Goal: Task Accomplishment & Management: Complete application form

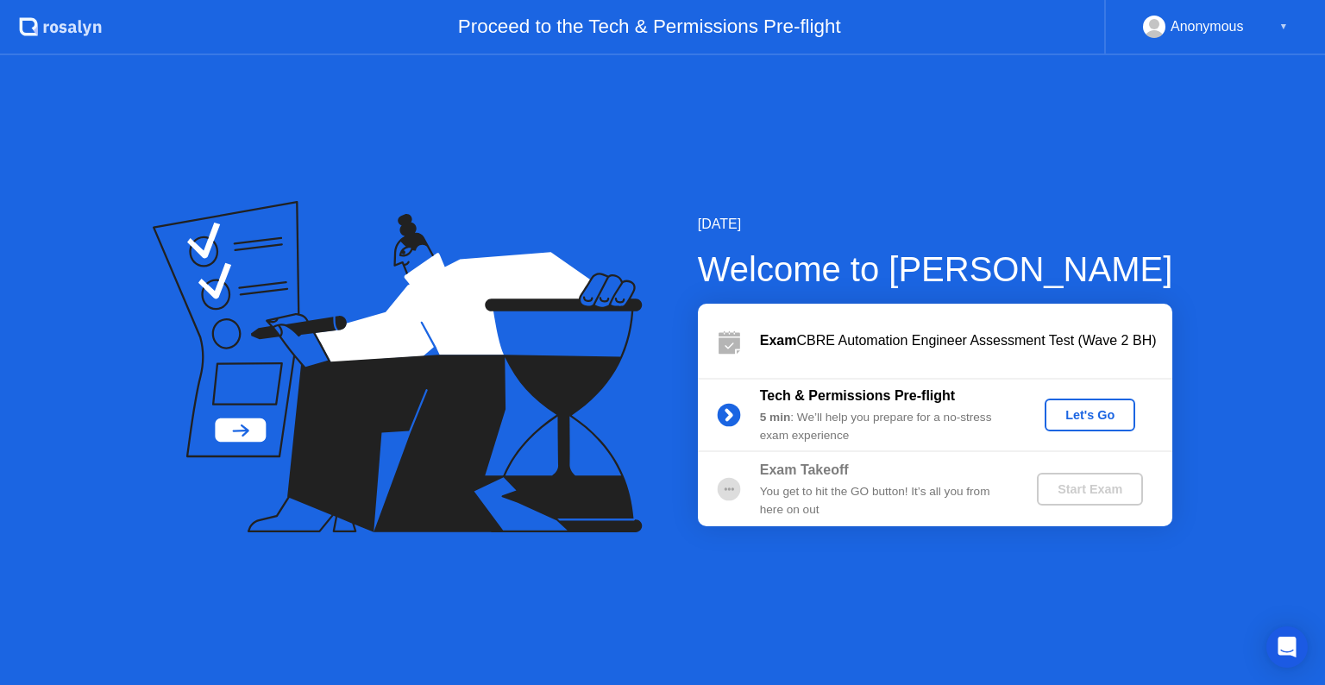
click at [1077, 494] on div "Start Exam" at bounding box center [1090, 489] width 92 height 14
click at [1078, 492] on div "Start Exam" at bounding box center [1090, 489] width 92 height 14
click at [1098, 418] on div "Let's Go" at bounding box center [1090, 415] width 77 height 14
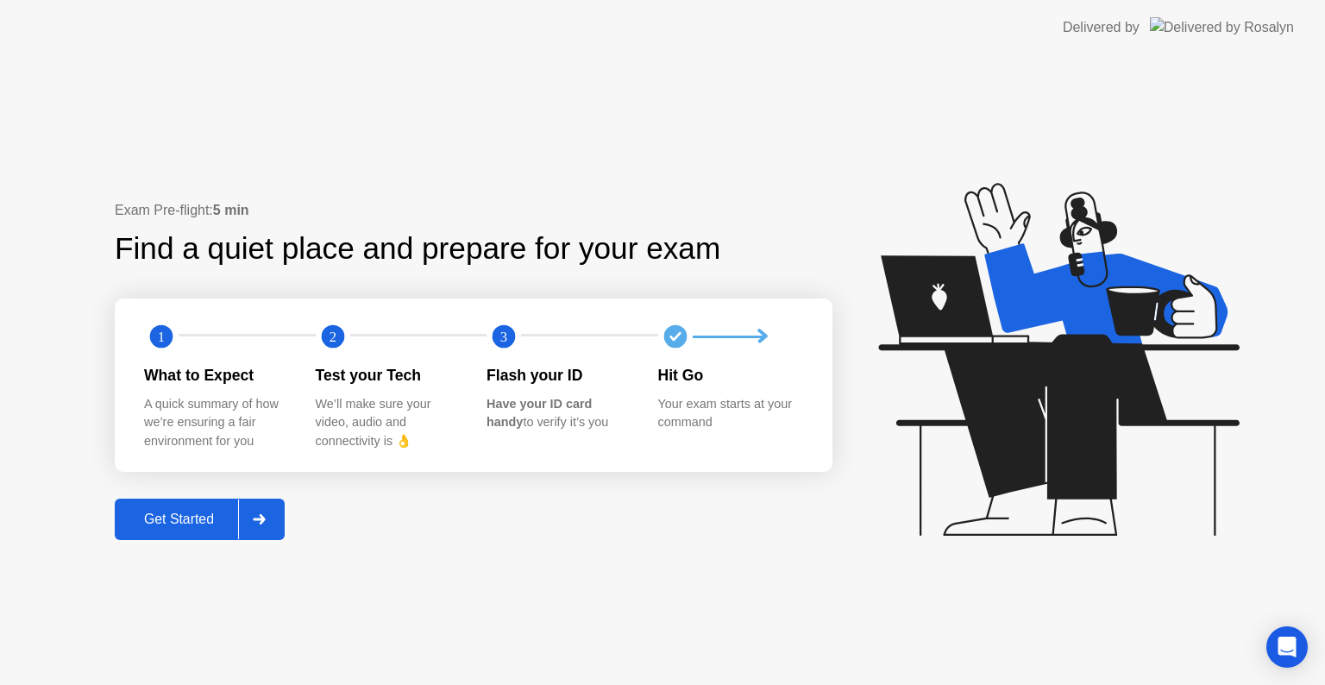
click at [163, 512] on div "Get Started" at bounding box center [179, 520] width 118 height 16
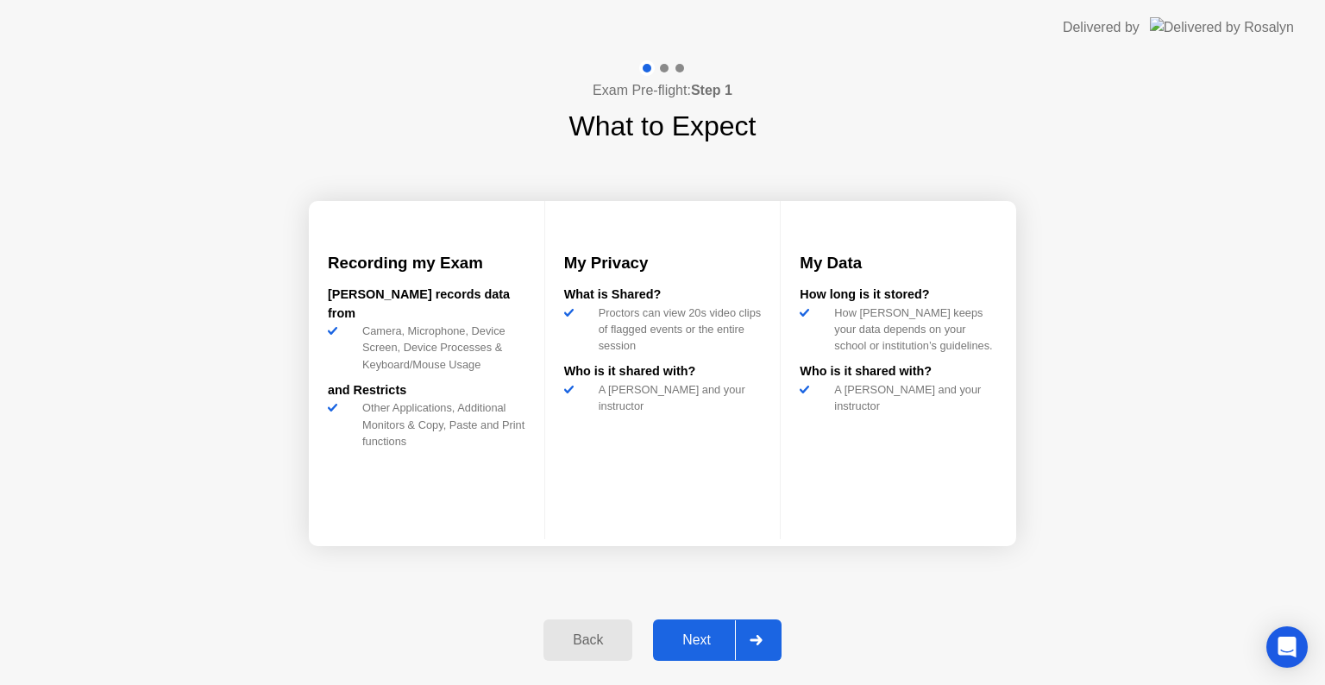
click at [683, 658] on button "Next" at bounding box center [717, 640] width 129 height 41
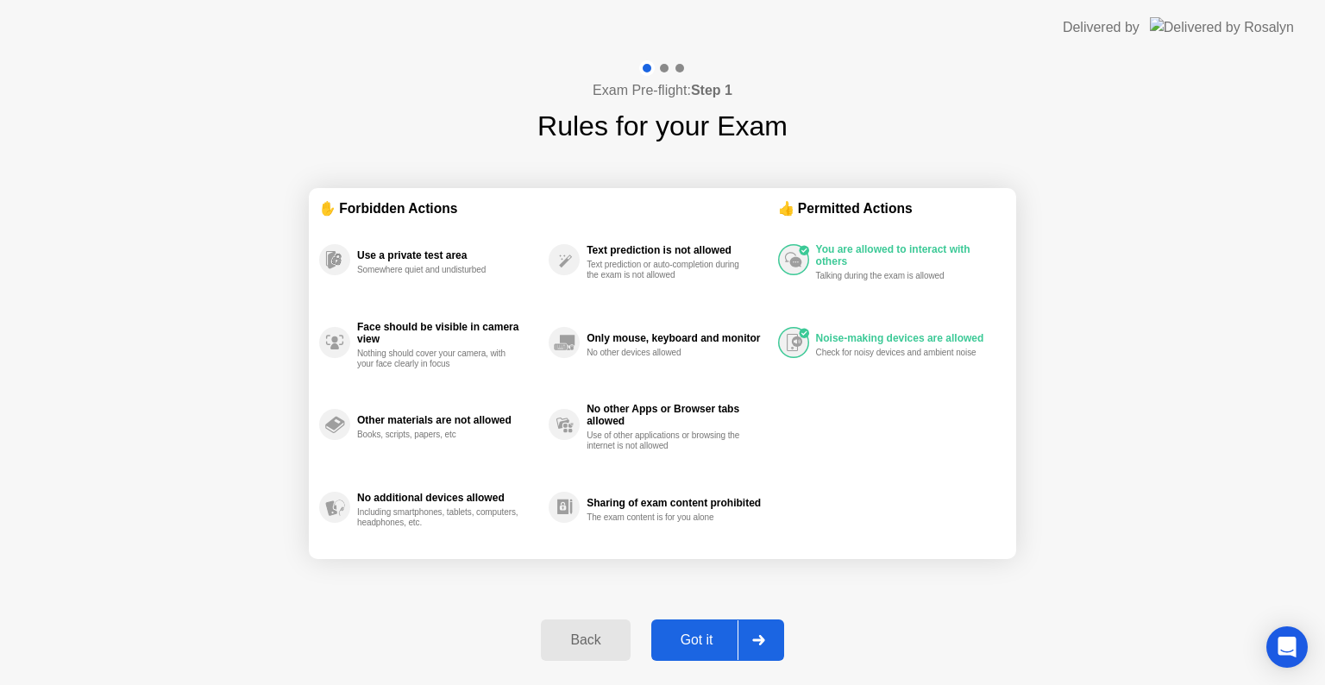
click at [691, 639] on div "Got it" at bounding box center [697, 640] width 81 height 16
select select "**********"
select select "*******"
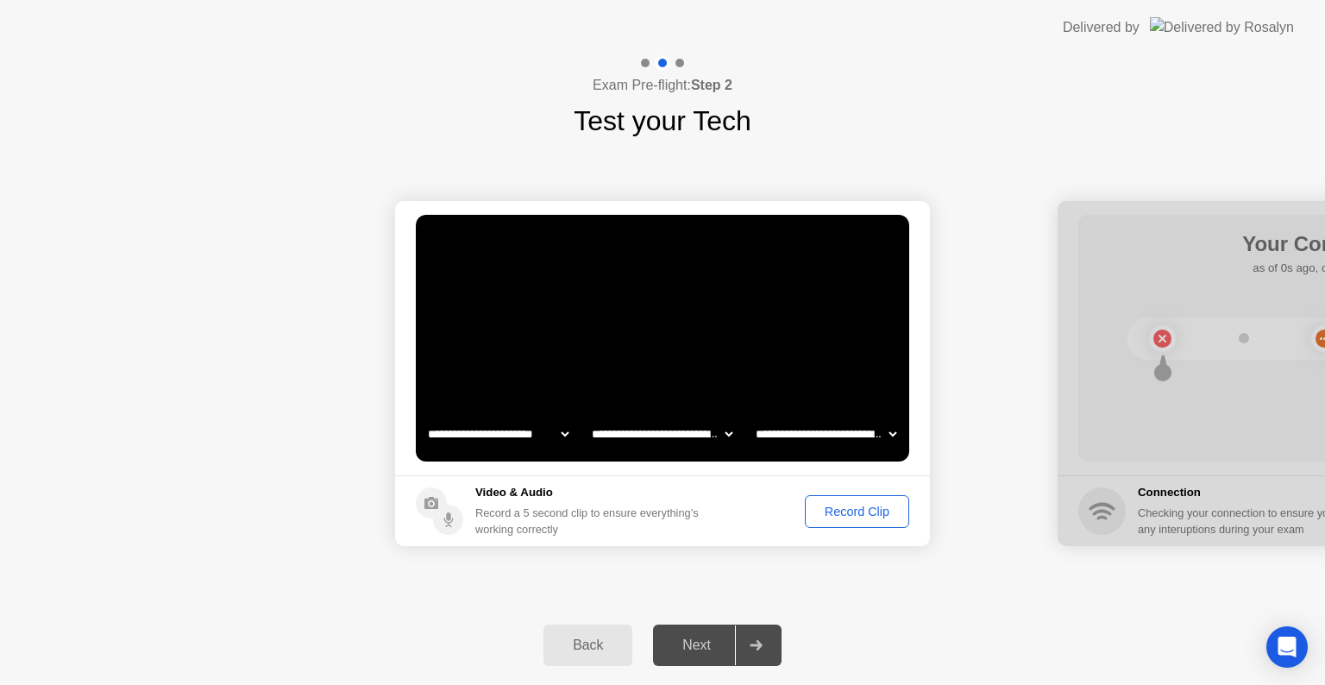
click at [845, 507] on div "Record Clip" at bounding box center [857, 512] width 92 height 14
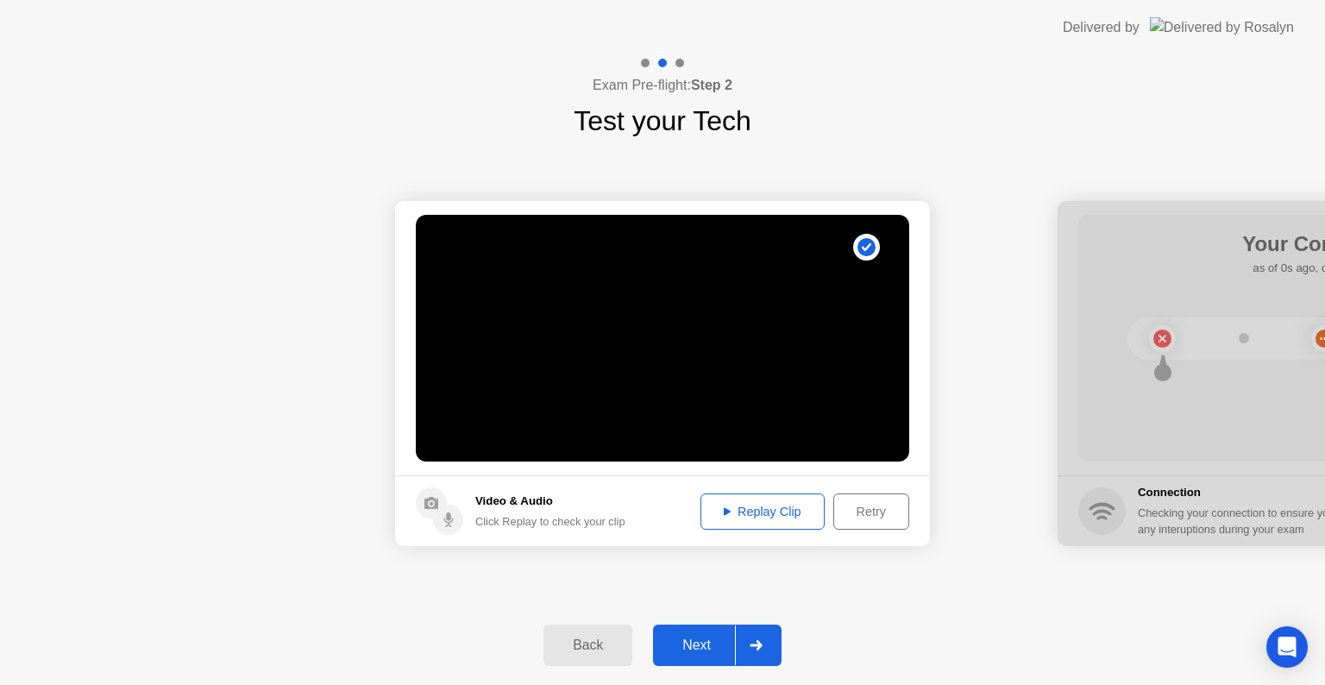
click at [773, 518] on div "Replay Clip" at bounding box center [763, 512] width 112 height 14
click at [697, 645] on div "Next" at bounding box center [696, 646] width 77 height 16
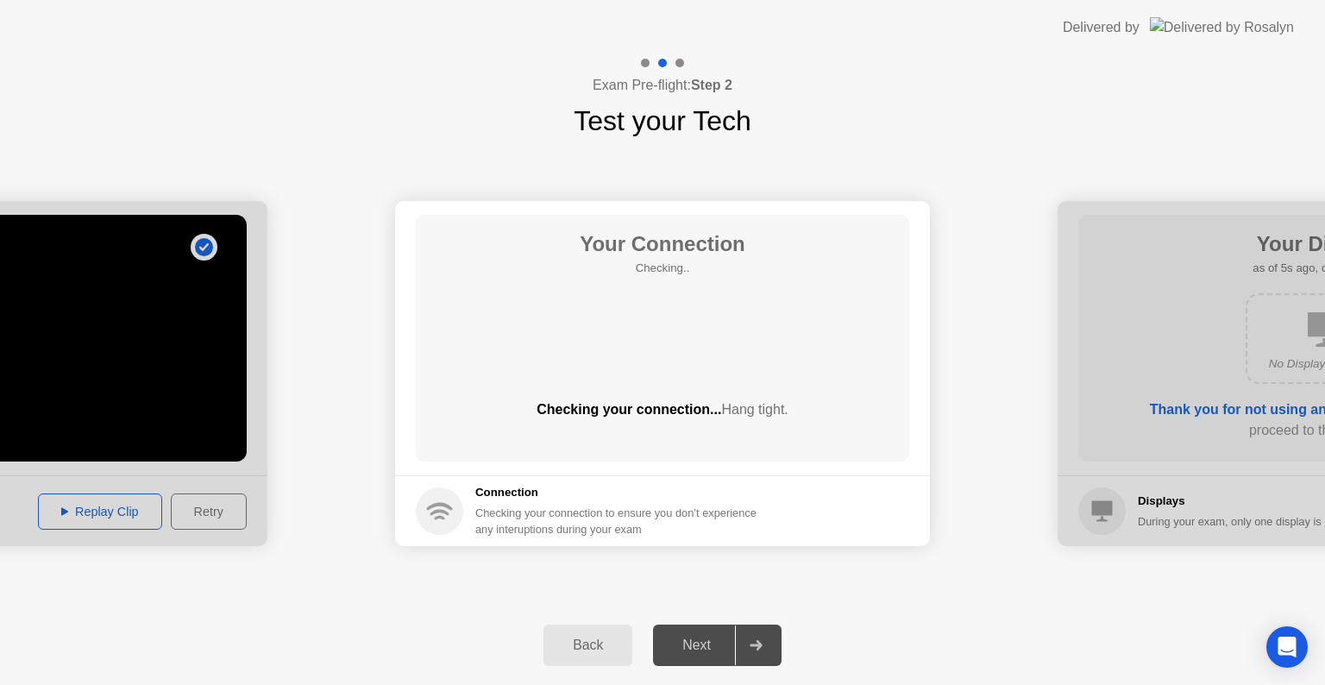
click at [699, 642] on div "Next" at bounding box center [696, 646] width 77 height 16
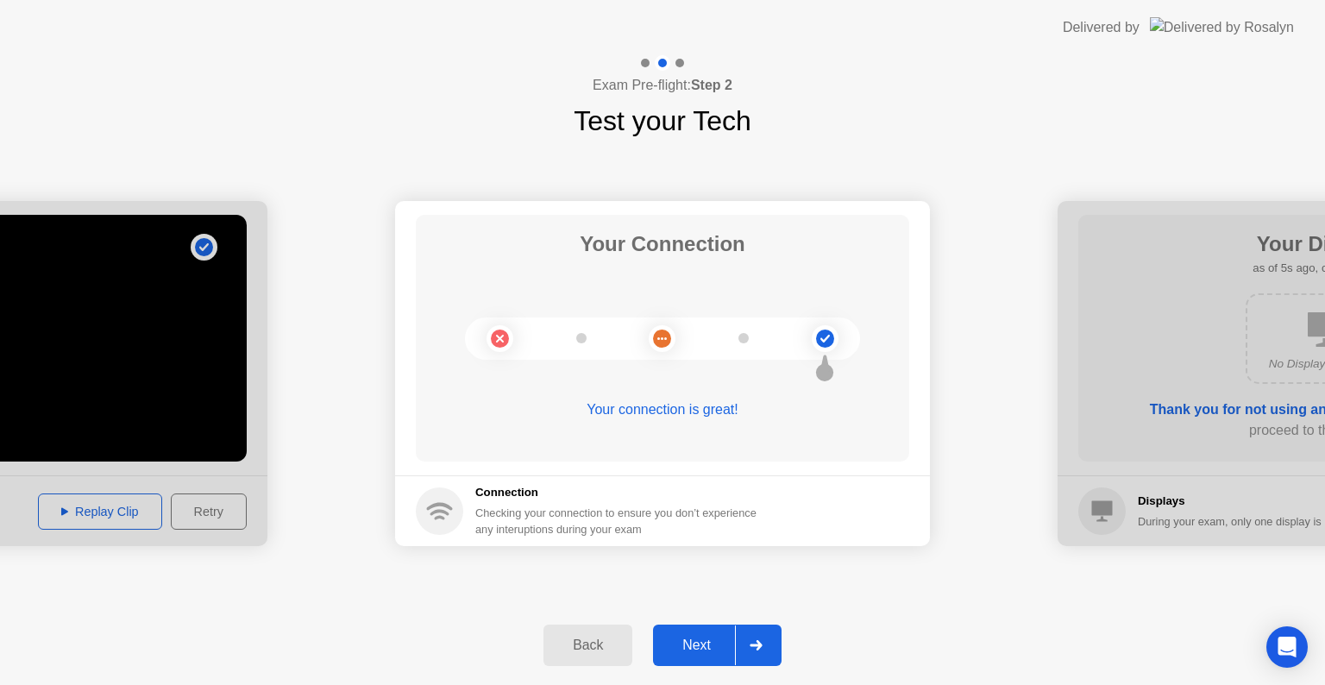
click at [711, 650] on div "Next" at bounding box center [696, 646] width 77 height 16
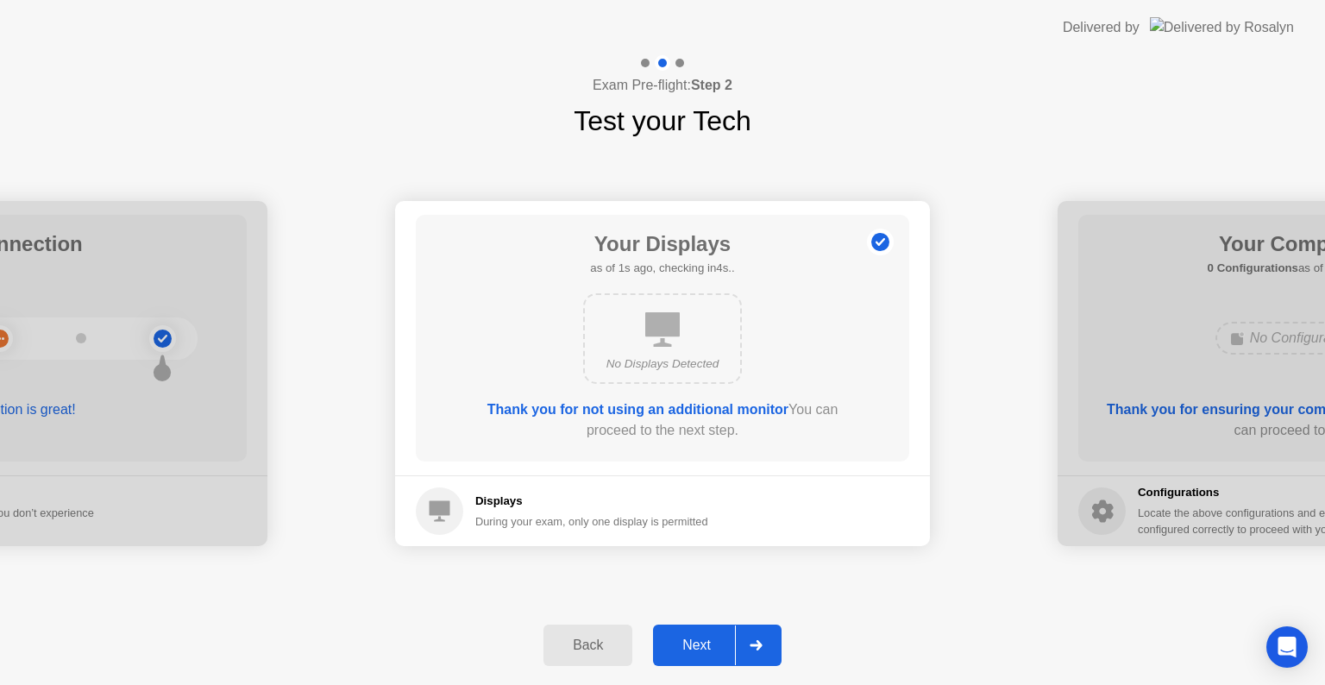
click at [705, 650] on div "Next" at bounding box center [696, 646] width 77 height 16
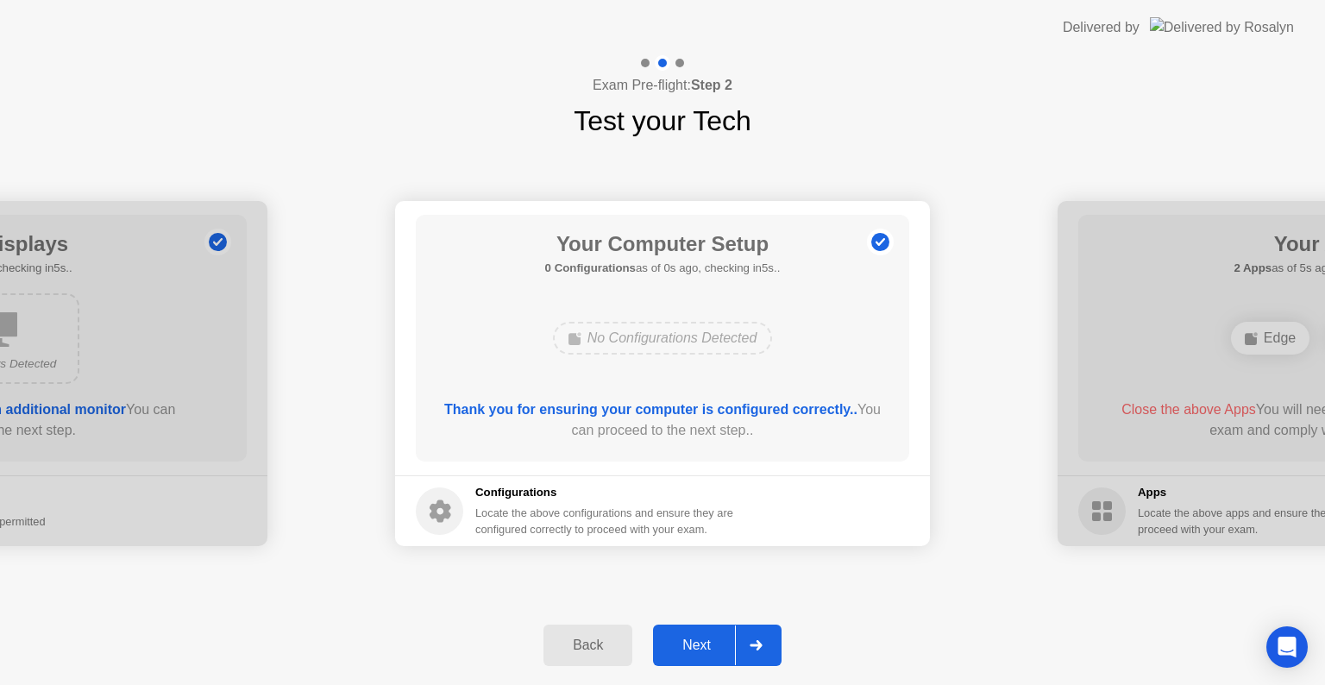
click at [706, 650] on div "Next" at bounding box center [696, 646] width 77 height 16
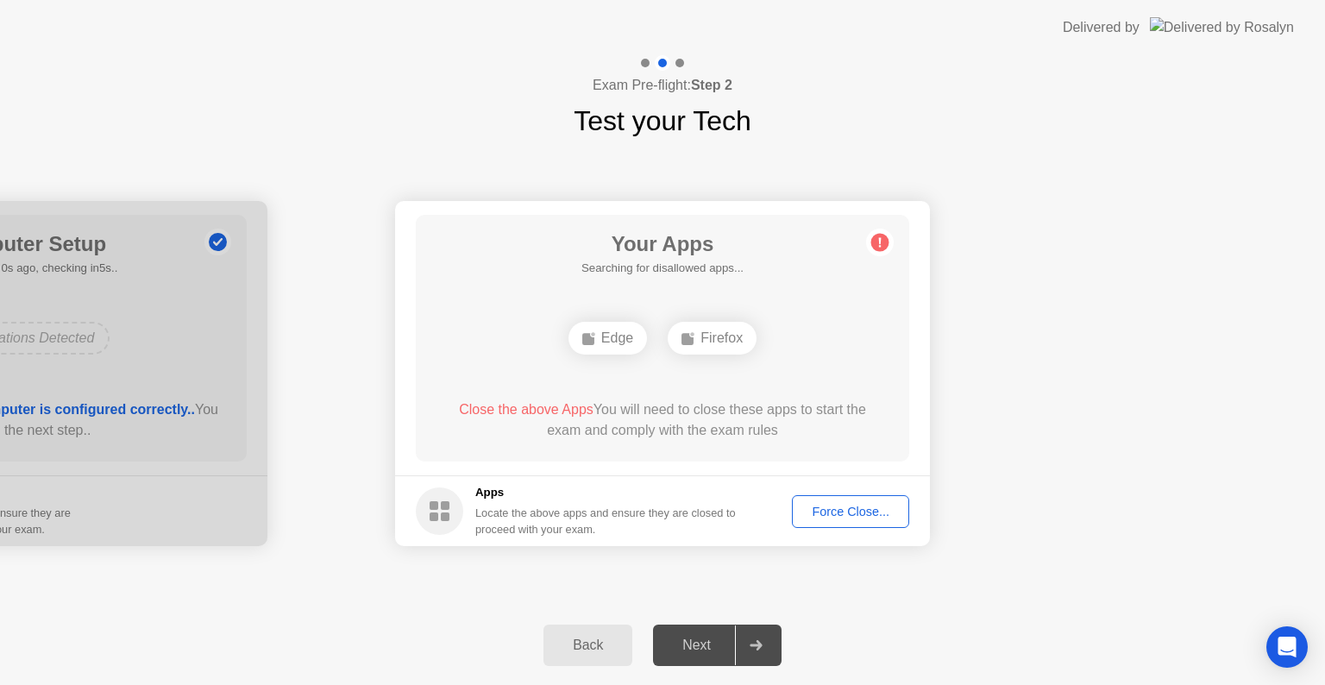
click at [825, 507] on div "Force Close..." at bounding box center [850, 512] width 105 height 14
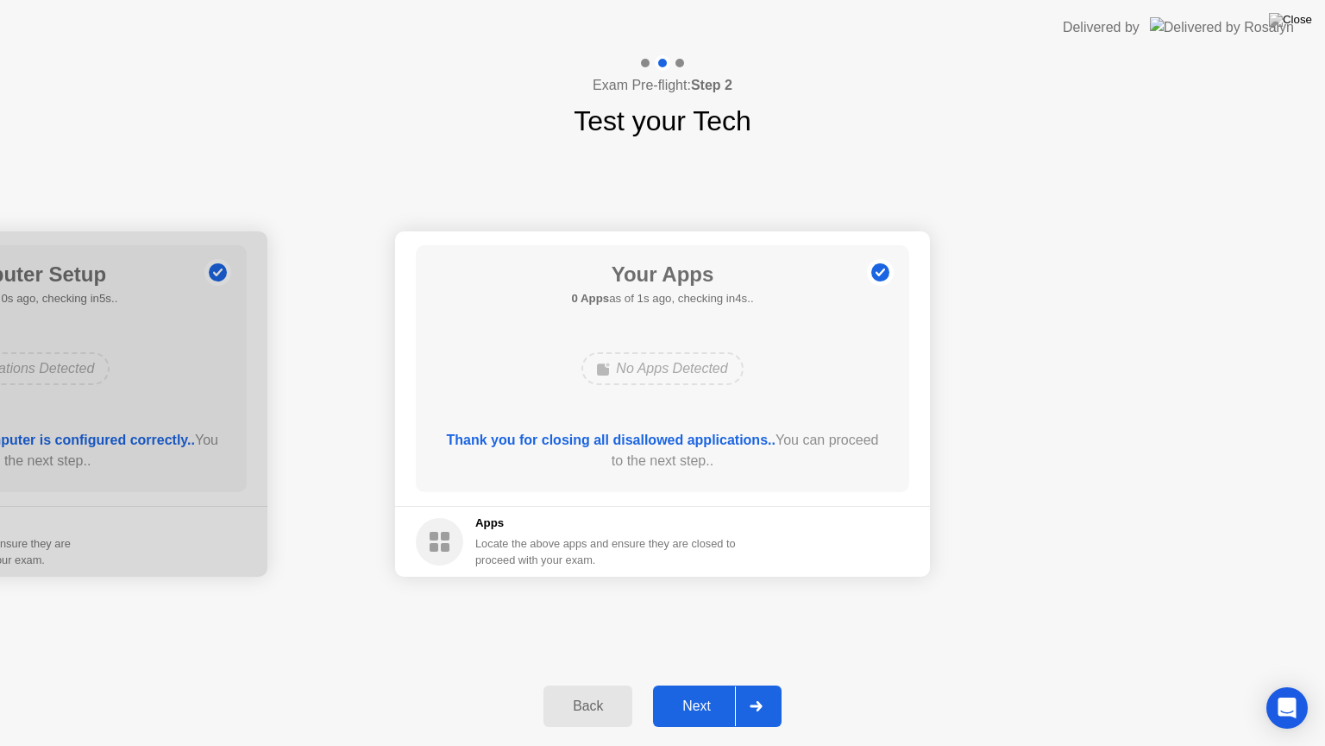
click at [701, 684] on div "Next" at bounding box center [696, 706] width 77 height 16
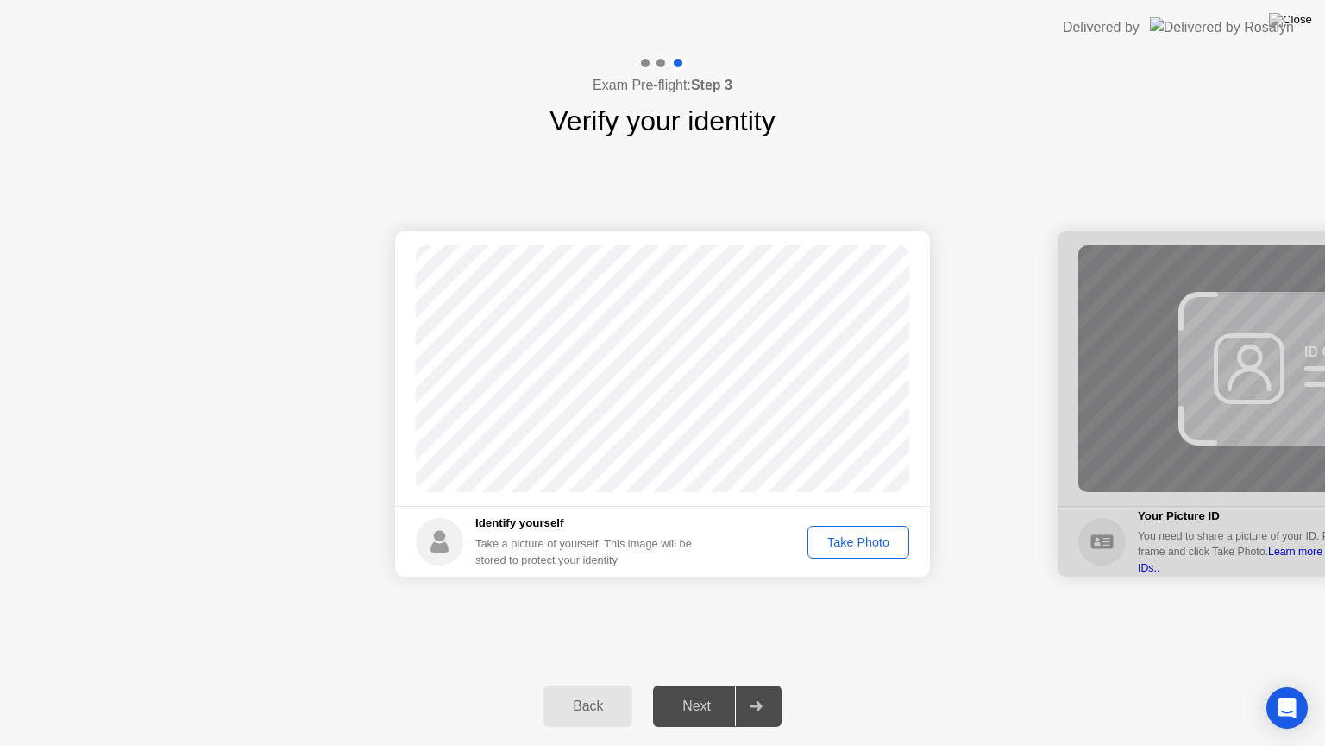
click at [883, 547] on div "Take Photo" at bounding box center [859, 542] width 90 height 14
click at [691, 684] on div "Next" at bounding box center [696, 706] width 77 height 16
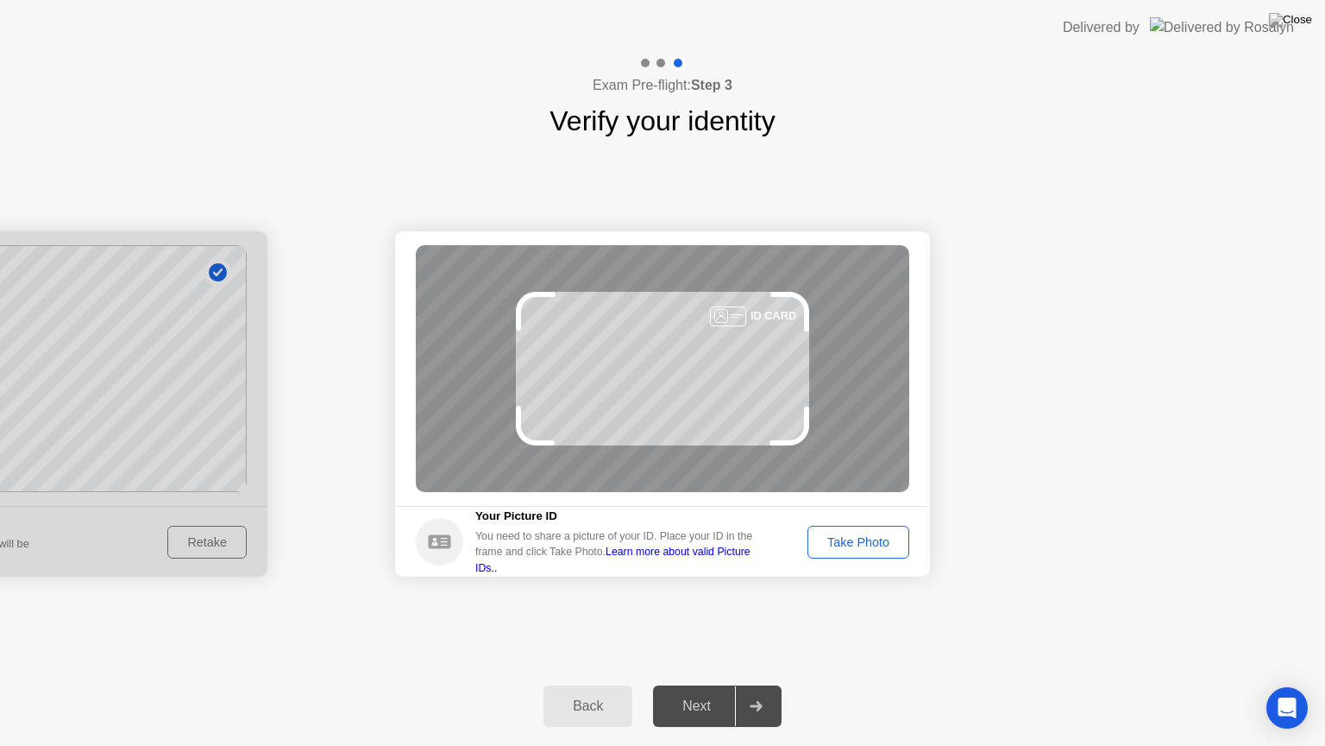
click at [845, 535] on div "Take Photo" at bounding box center [859, 542] width 90 height 14
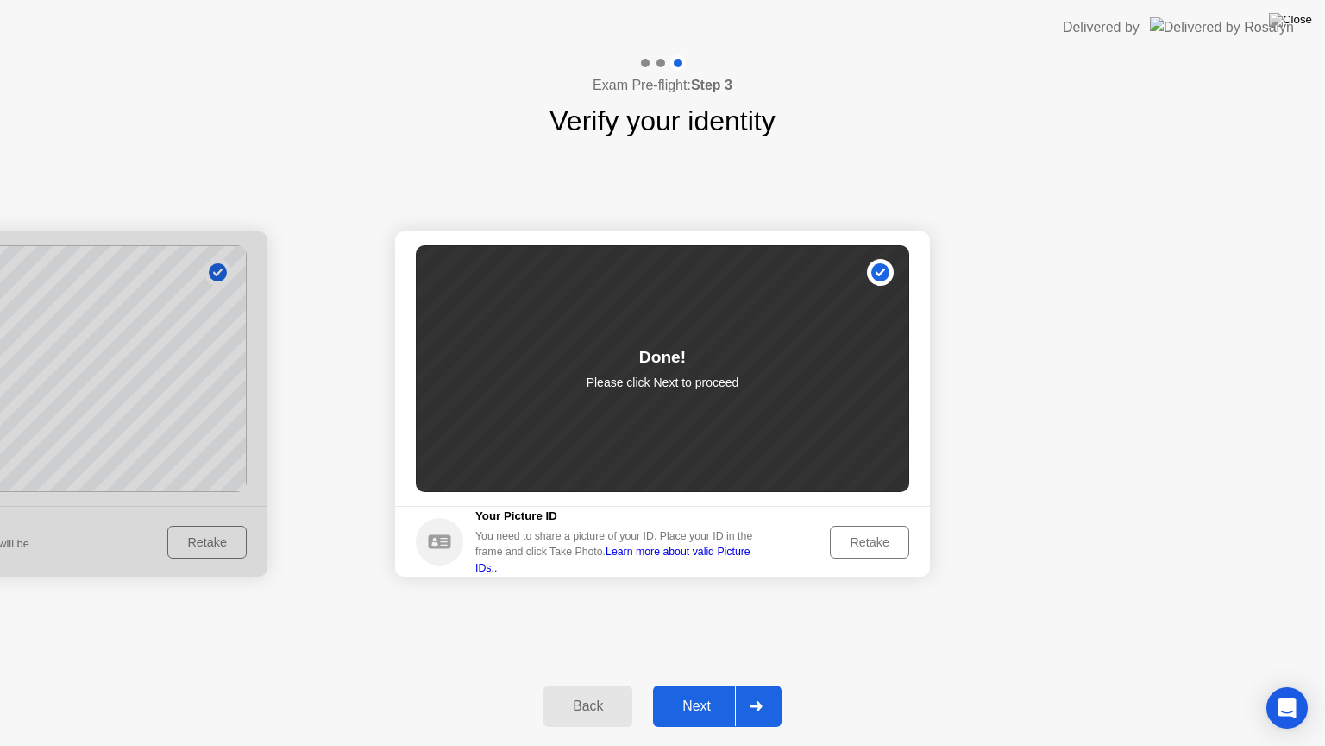
click at [703, 684] on div "Next" at bounding box center [696, 706] width 77 height 16
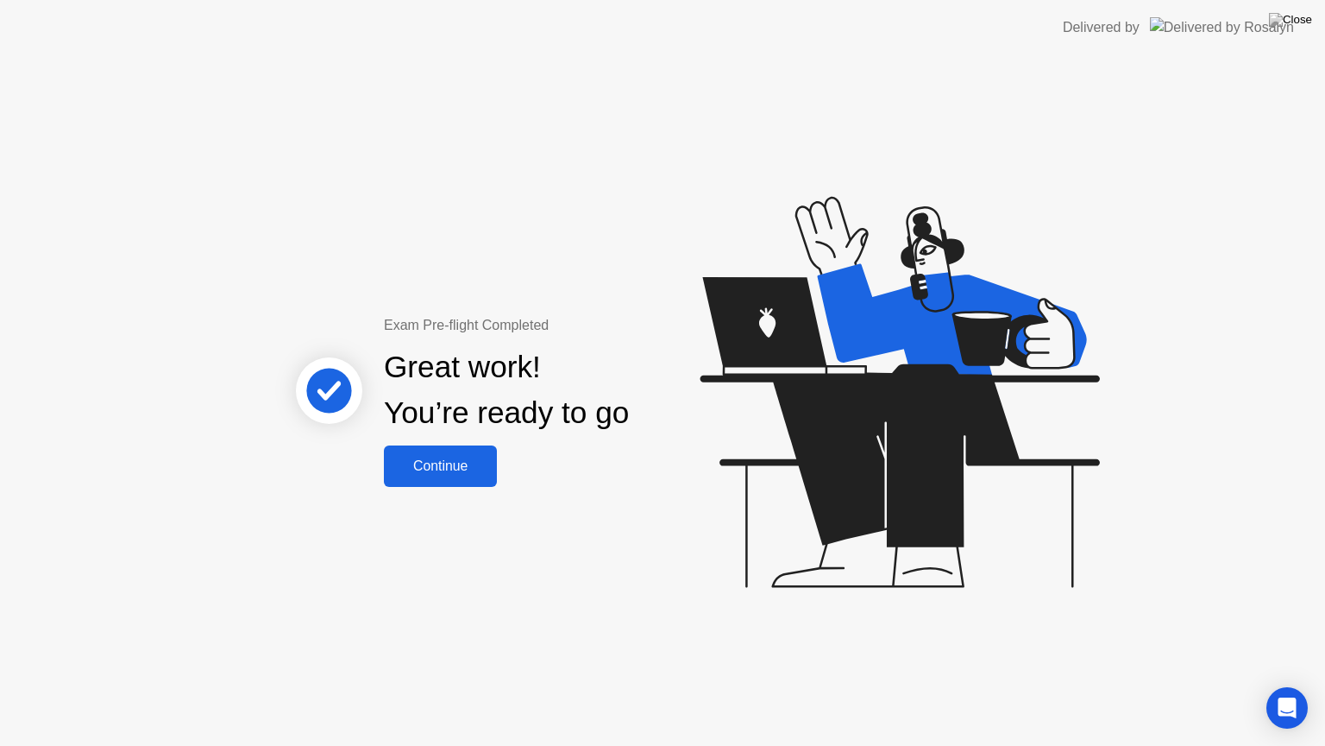
click at [469, 469] on div "Continue" at bounding box center [440, 466] width 103 height 16
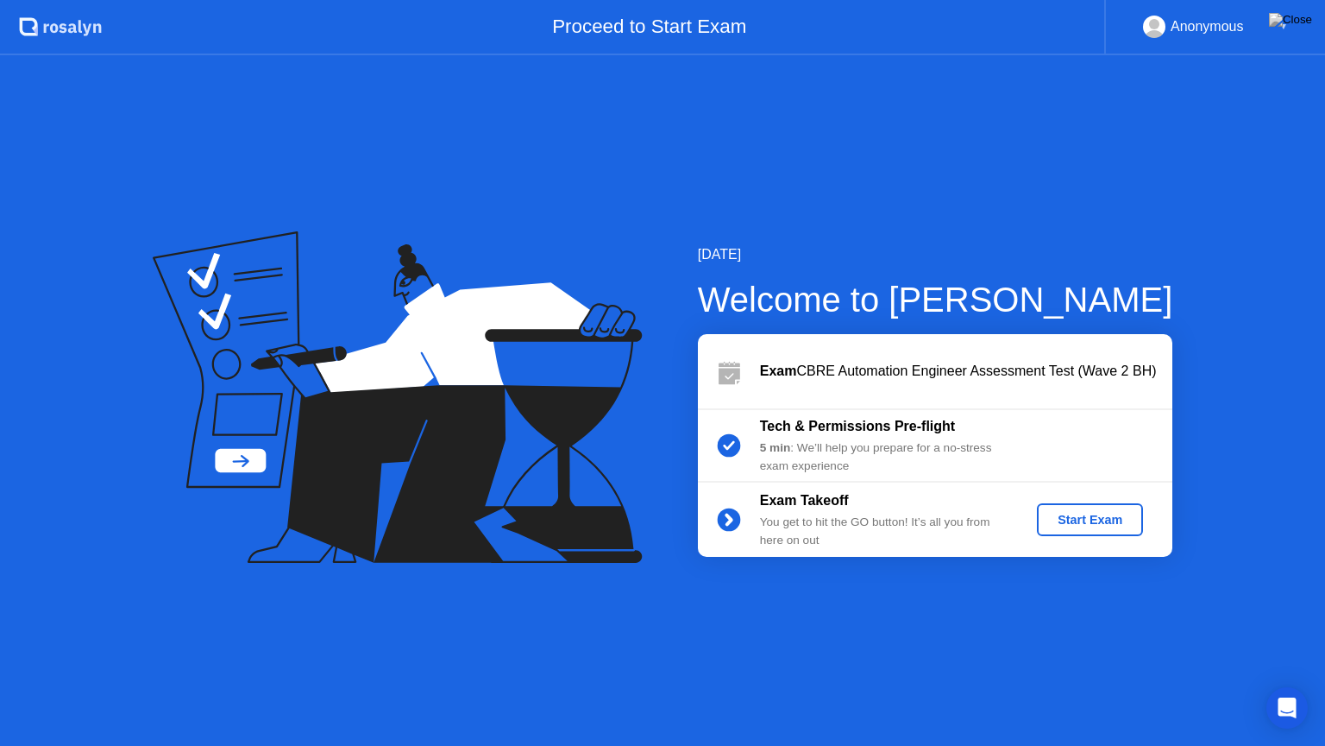
click at [1083, 521] on div "Start Exam" at bounding box center [1090, 520] width 92 height 14
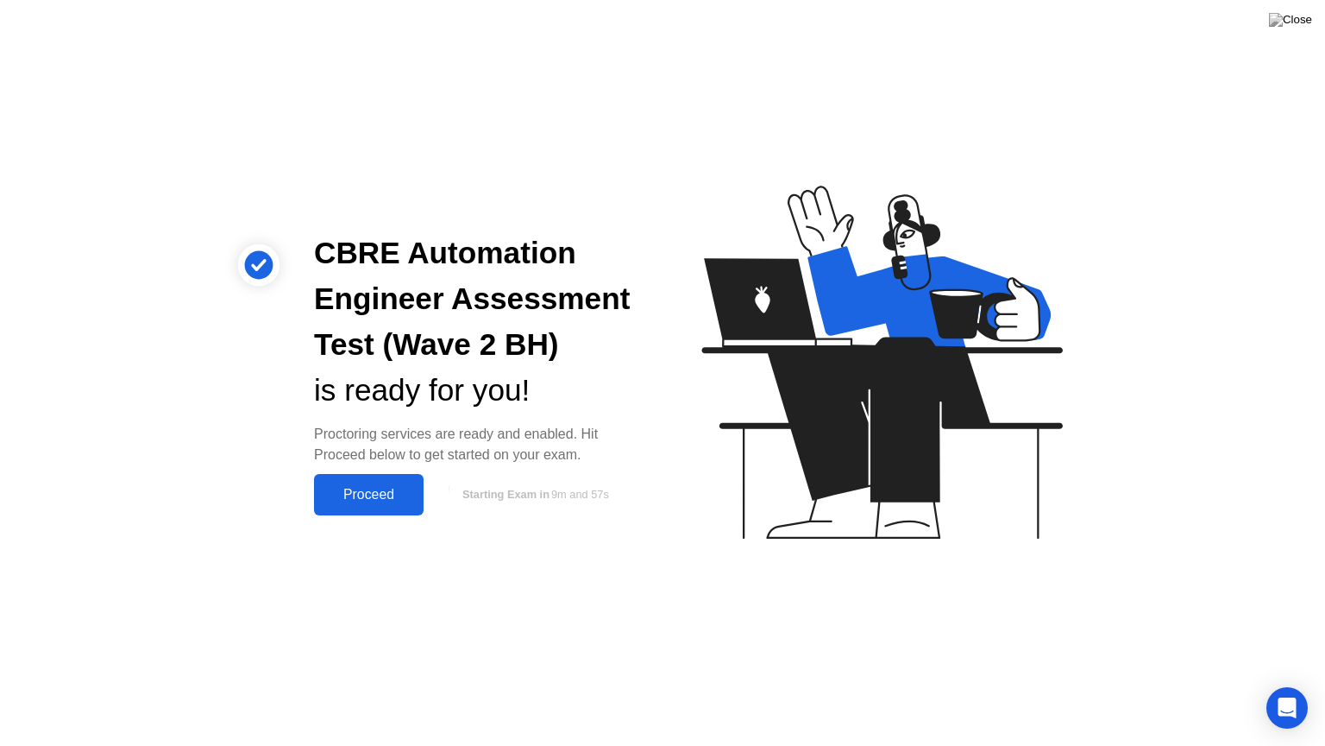
click at [359, 497] on div "Proceed" at bounding box center [368, 495] width 99 height 16
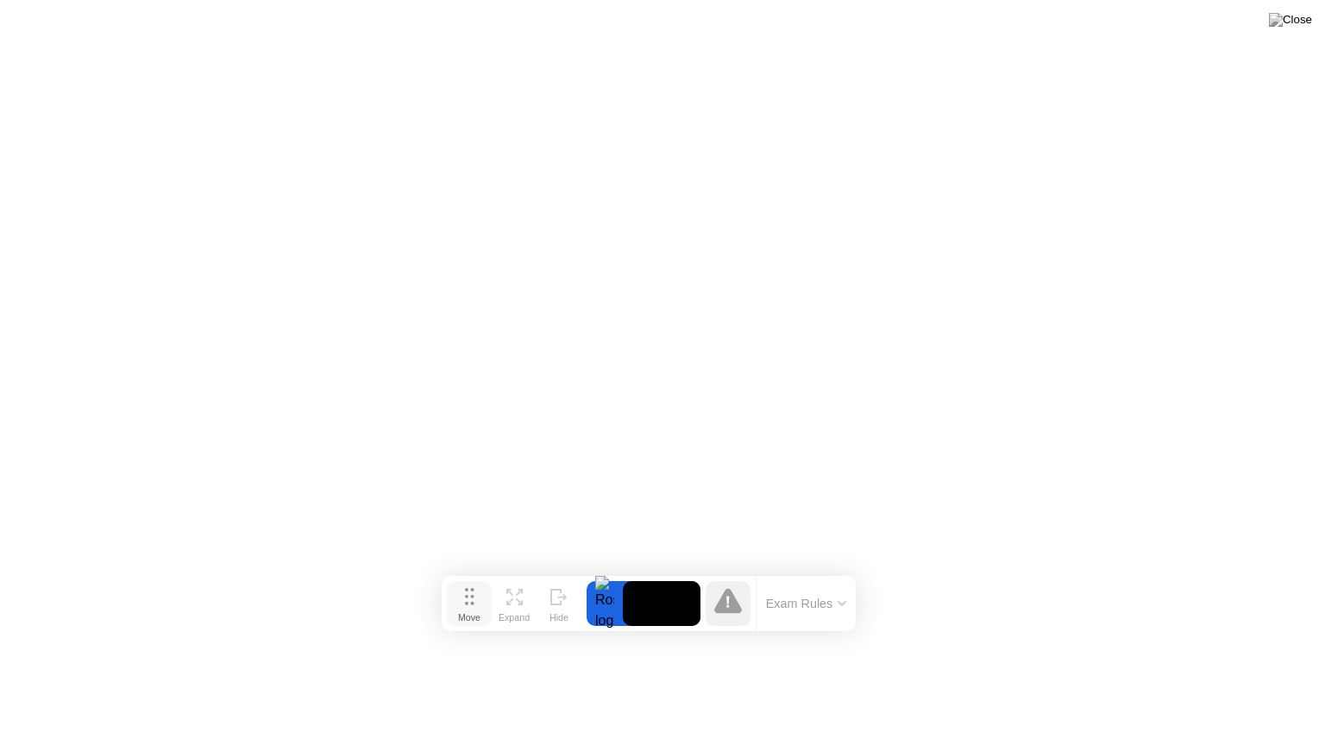
drag, startPoint x: 487, startPoint y: 713, endPoint x: 466, endPoint y: 588, distance: 126.0
click at [466, 588] on icon at bounding box center [469, 596] width 9 height 17
click div
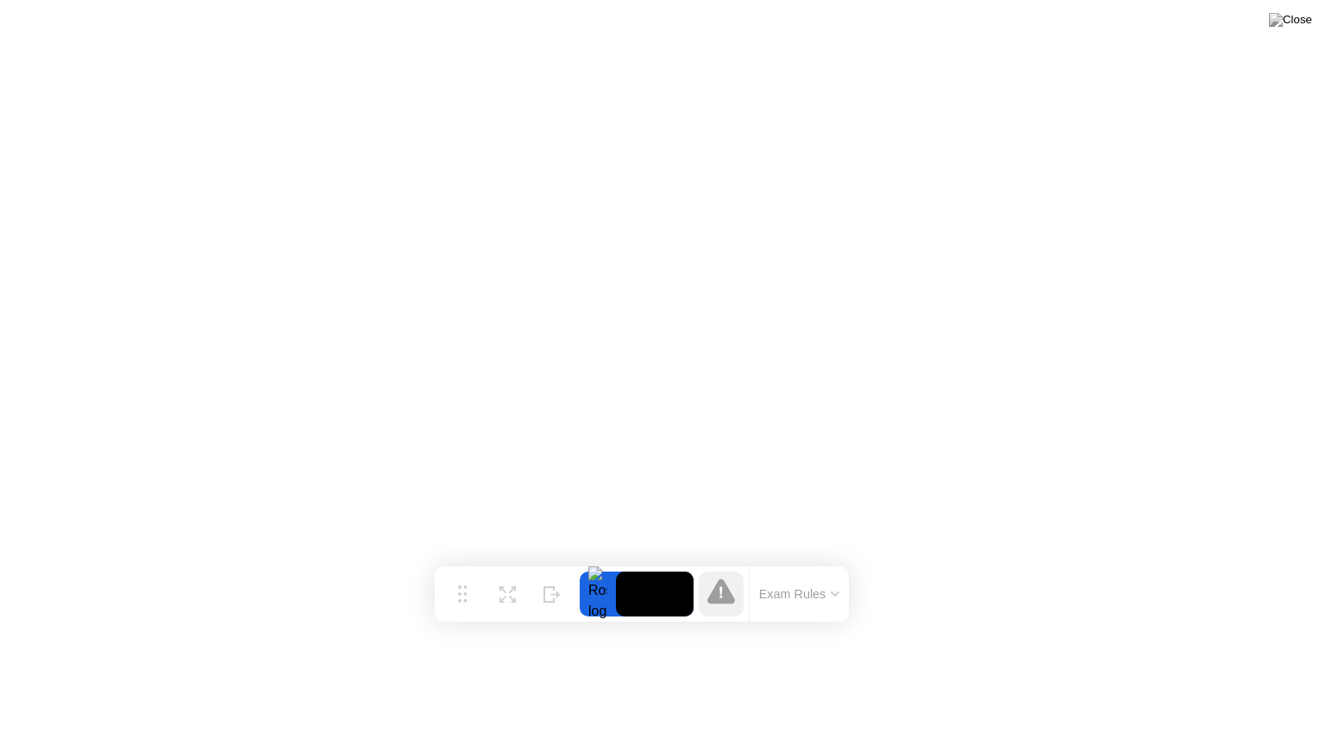
click at [817, 587] on button "Exam Rules" at bounding box center [799, 594] width 91 height 16
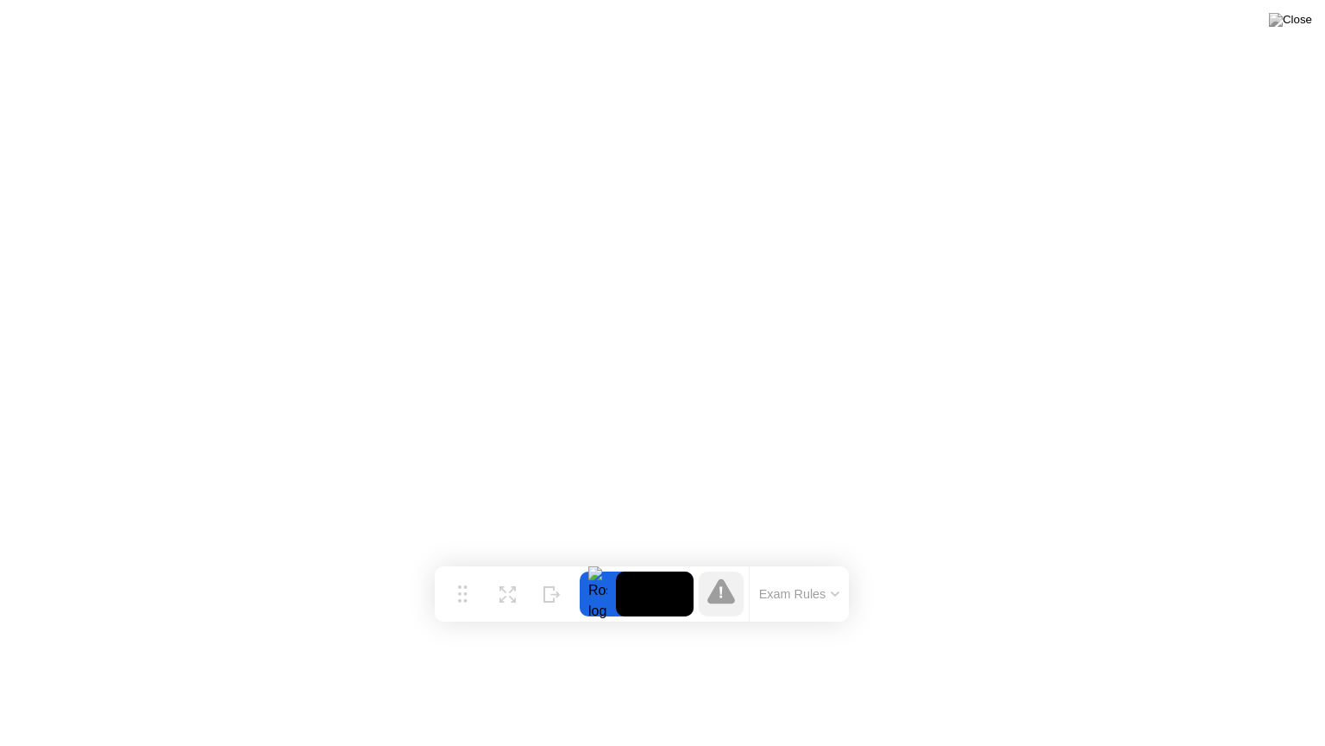
click at [720, 595] on icon at bounding box center [721, 592] width 3 height 12
click at [1301, 20] on img at bounding box center [1290, 20] width 43 height 14
